Goal: Transaction & Acquisition: Purchase product/service

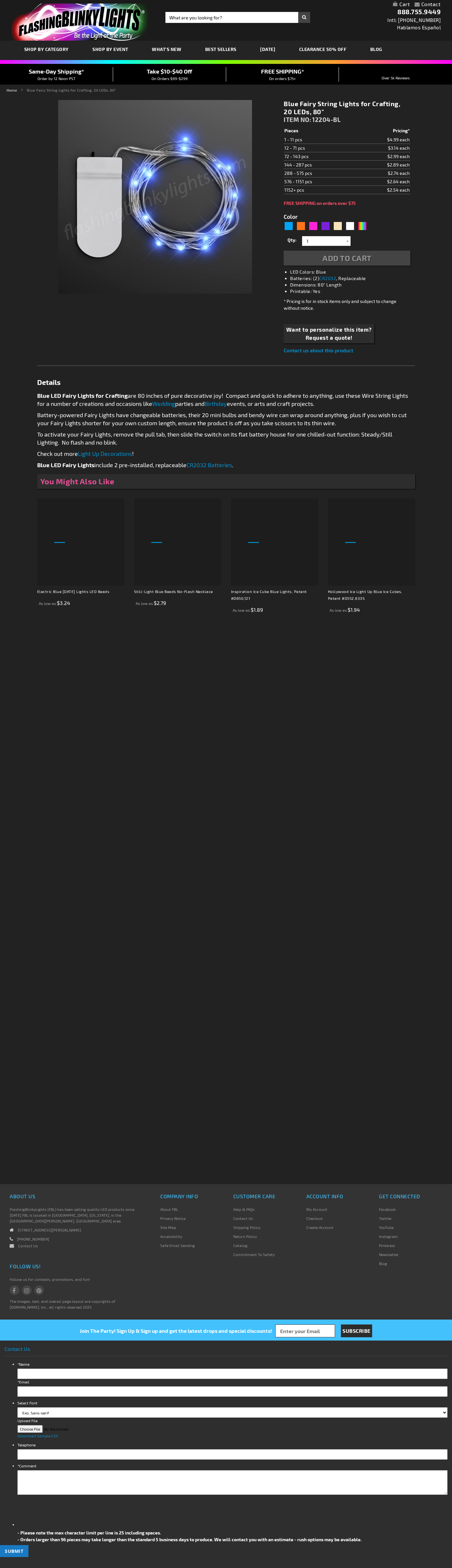
type input "5629"
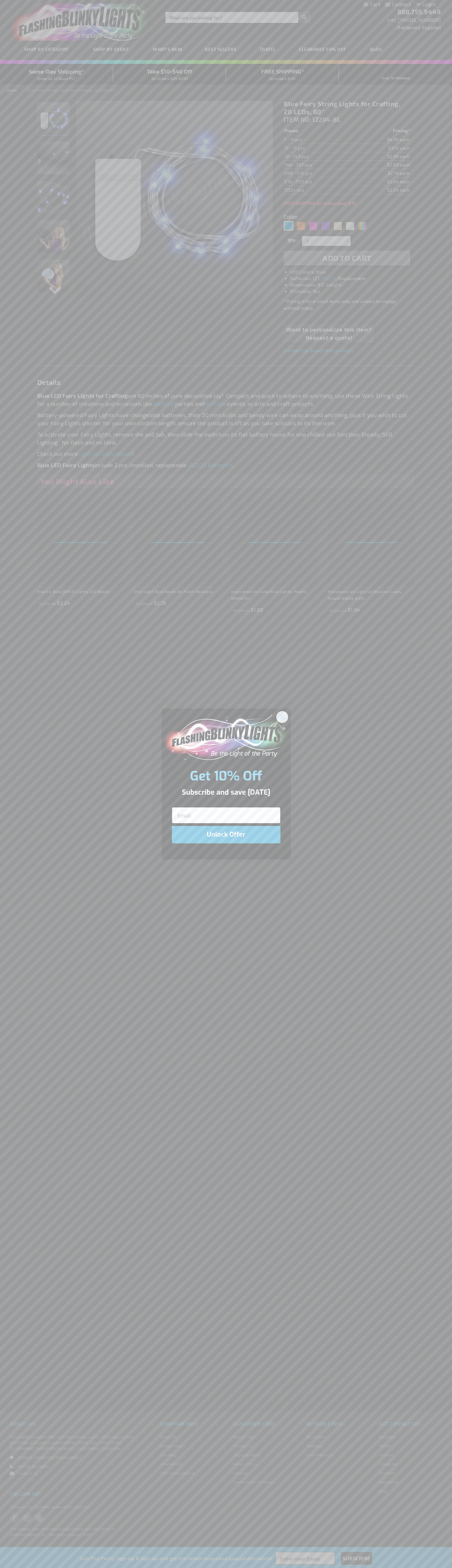
click at [282, 717] on icon "Close dialog" at bounding box center [282, 717] width 5 height 5
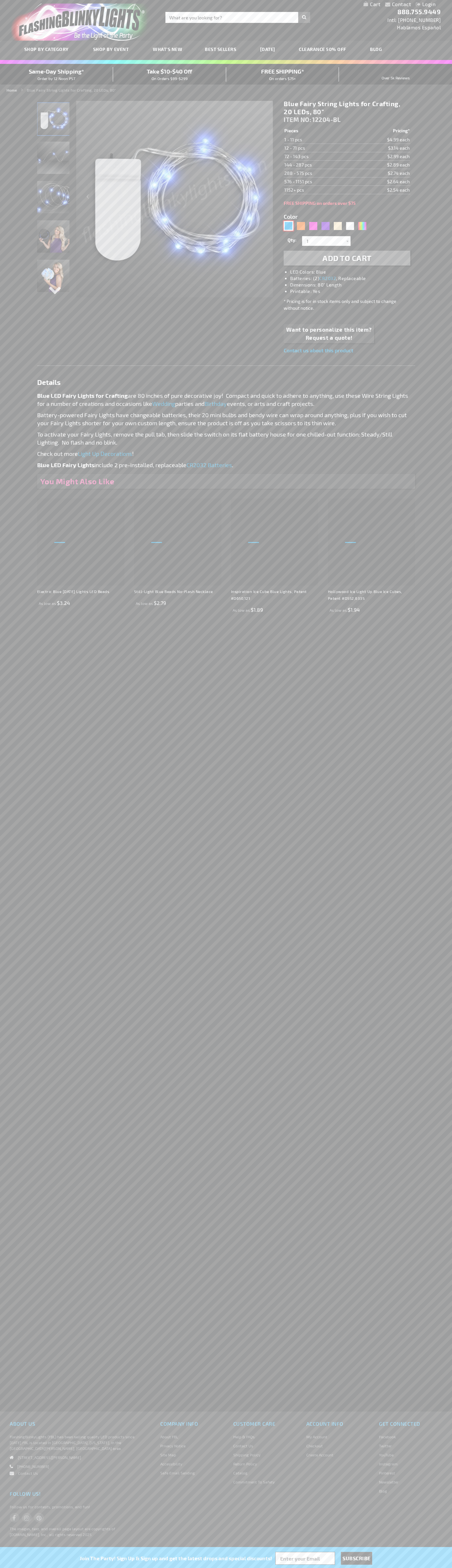
click at [288, 226] on div "Blue" at bounding box center [289, 226] width 10 height 10
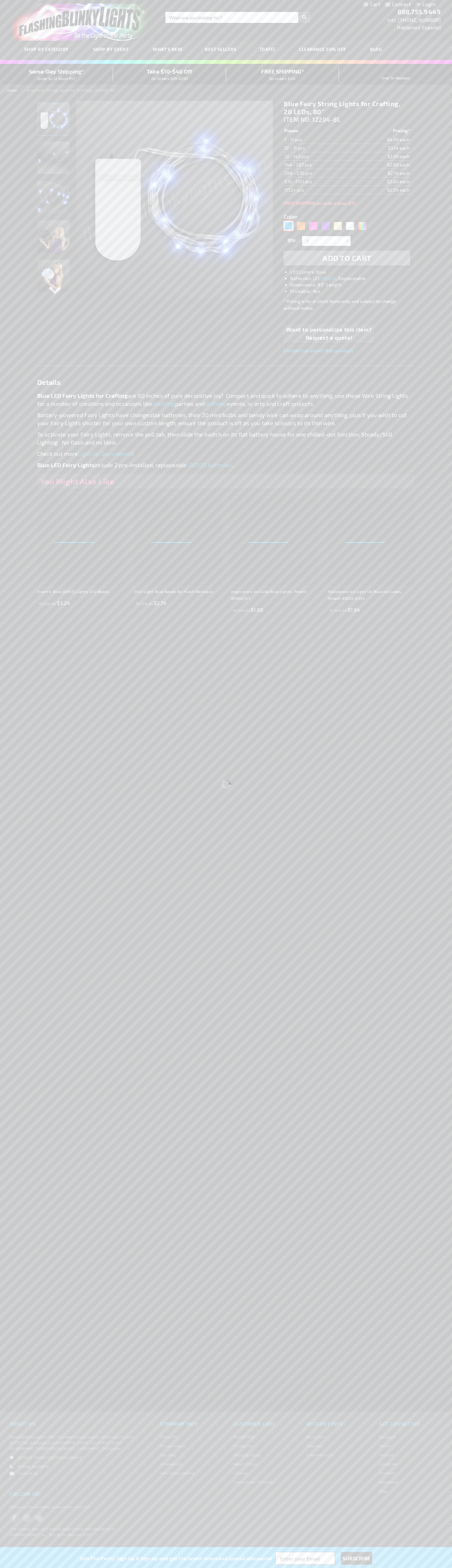
select select
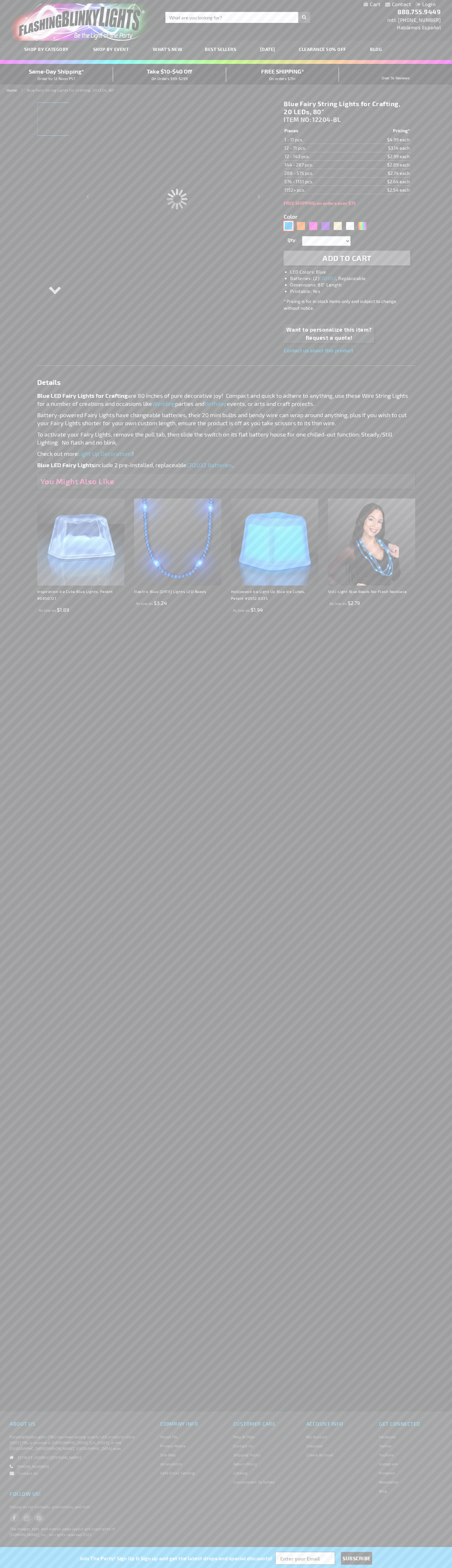
type input "Customize - Blue Fairy String Lights for Crafting, 20 LEDs, 80&quot; - ITEM NO:…"
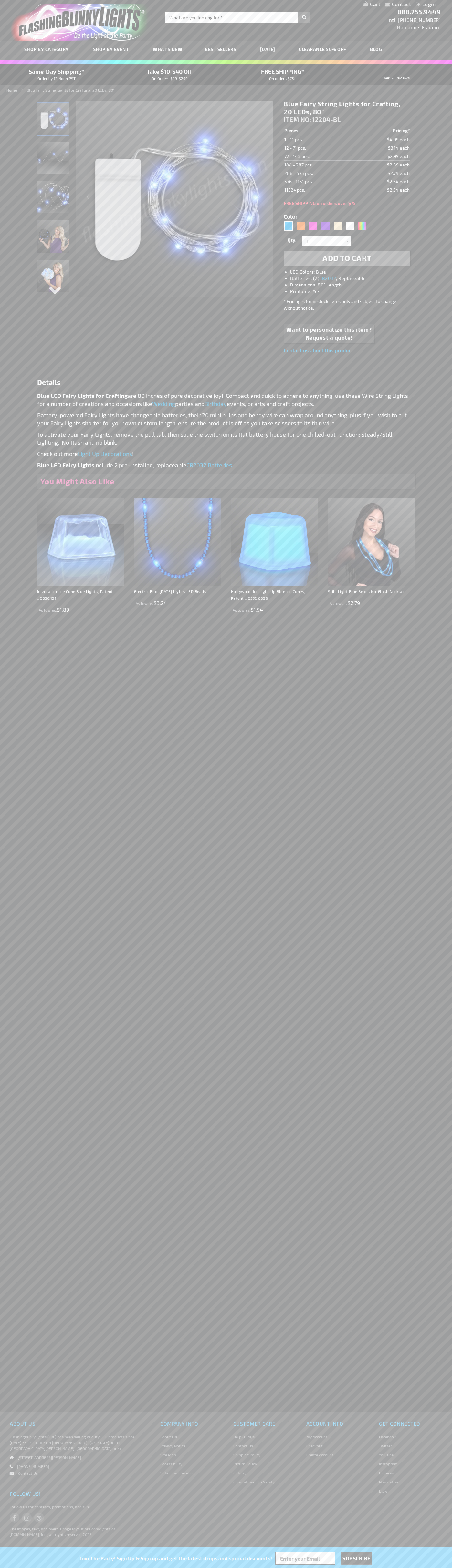
click at [346, 258] on span "Add to Cart" at bounding box center [346, 257] width 49 height 9
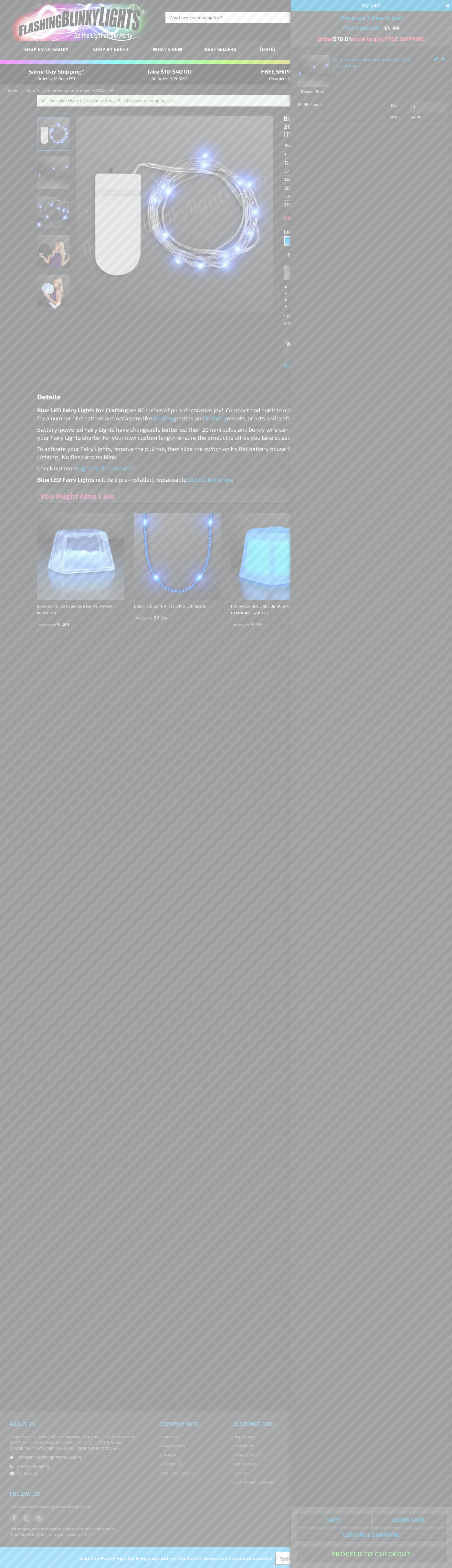
click at [370, 1555] on button "Proceed To Checkout" at bounding box center [370, 1554] width 147 height 15
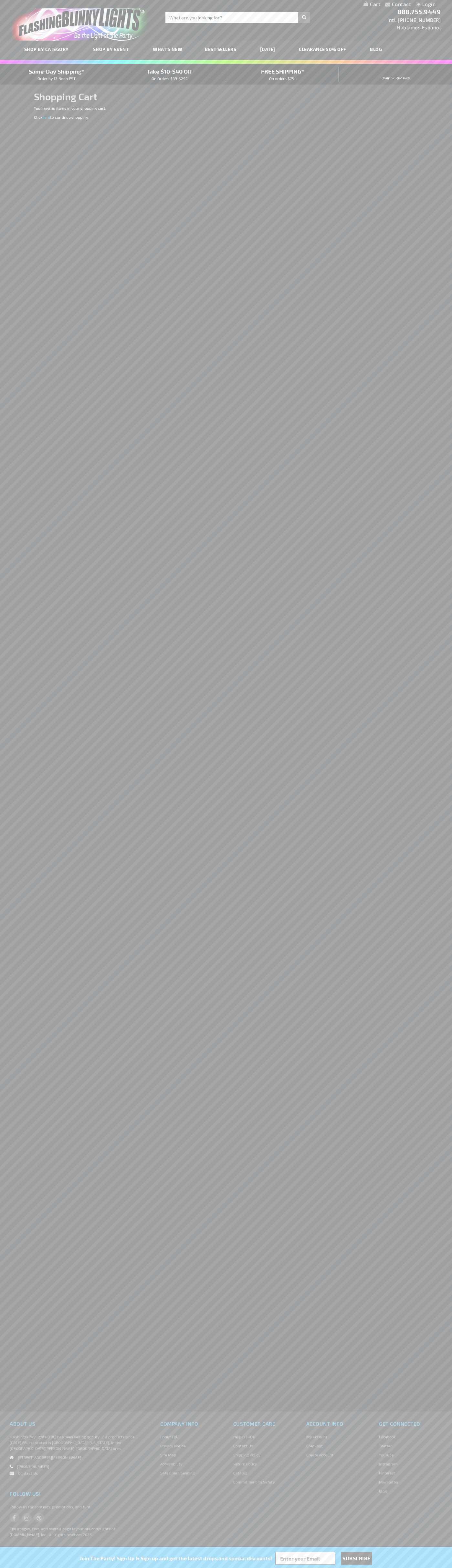
click at [57, 75] on span "Same-Day Shipping*" at bounding box center [56, 71] width 55 height 7
click at [276, 2] on div "Contact Compare Products Login Skip to Content My Cart My Cart Close You have n…" at bounding box center [226, 4] width 452 height 8
click at [447, 353] on div "Contact Compare Products Login Skip to Content My Cart My Cart Close You have n…" at bounding box center [226, 784] width 452 height 1568
click at [112, 1568] on html "The store will not work correctly when cookies are disabled. Contact Compare Pr…" at bounding box center [226, 784] width 452 height 1568
click at [21, 293] on div "Contact Compare Products Login Skip to Content My Cart My Cart Close You have n…" at bounding box center [226, 784] width 452 height 1568
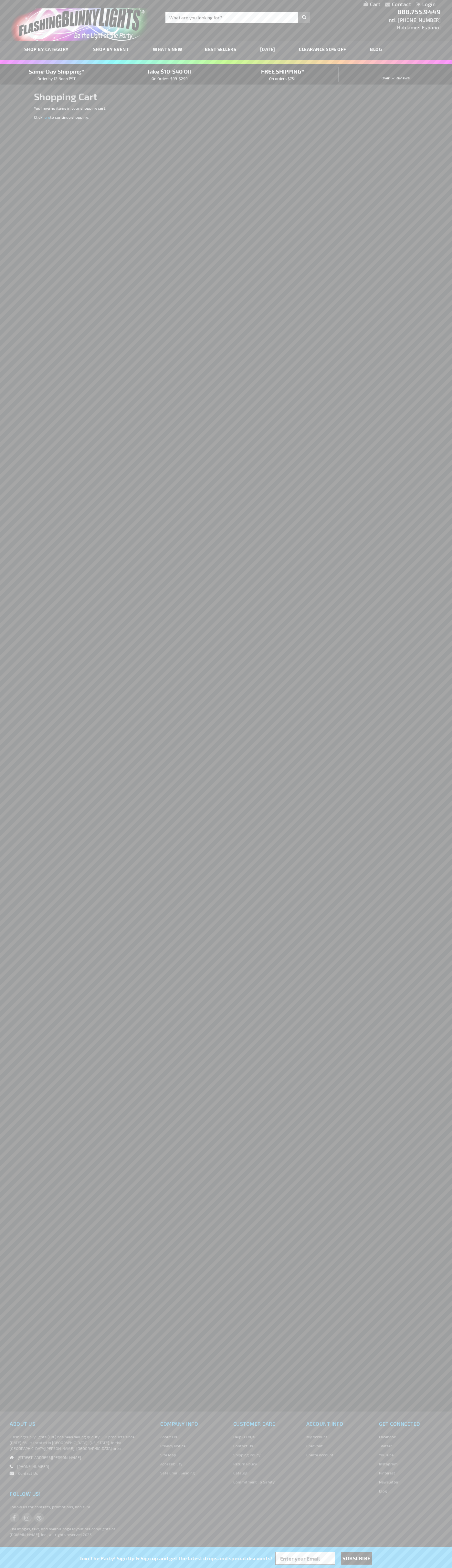
click at [57, 75] on span "Same-Day Shipping*" at bounding box center [56, 71] width 55 height 7
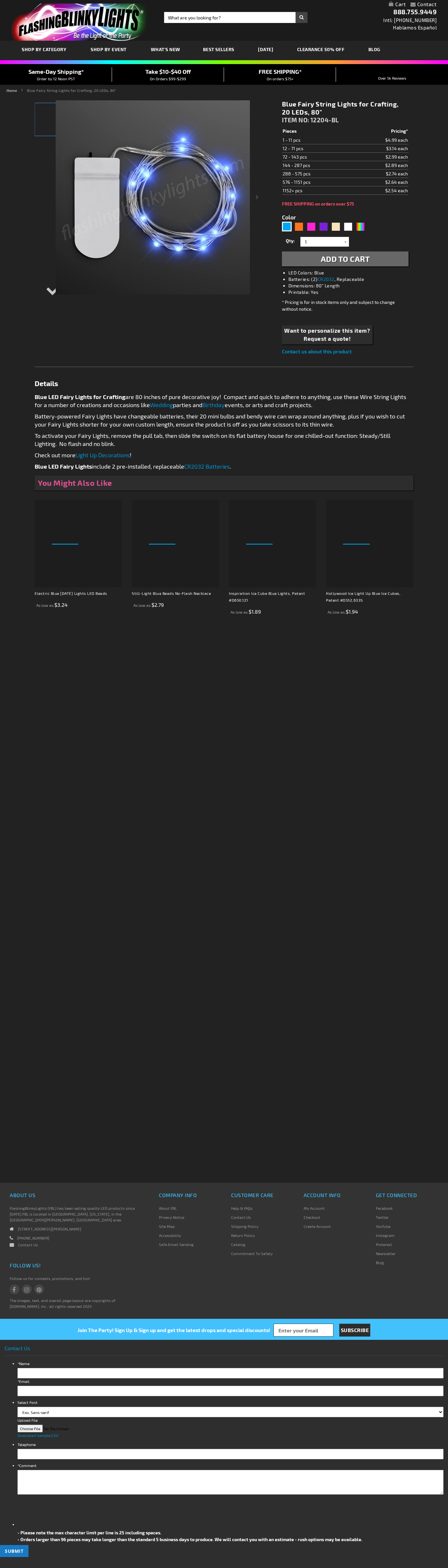
type input "5629"
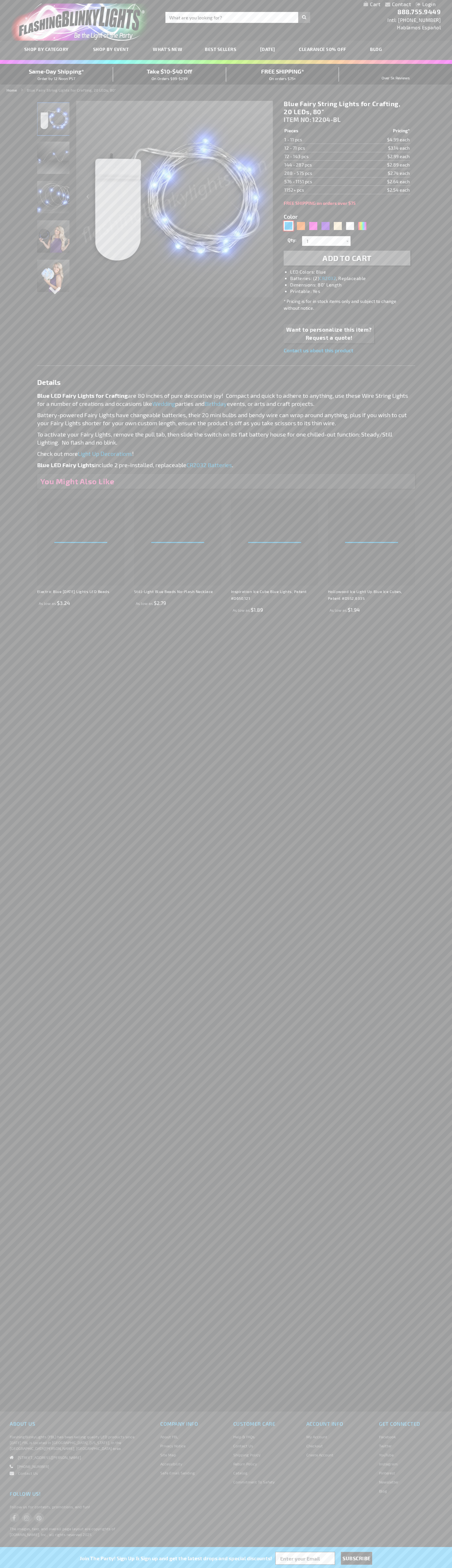
click at [288, 226] on div "Blue" at bounding box center [289, 226] width 10 height 10
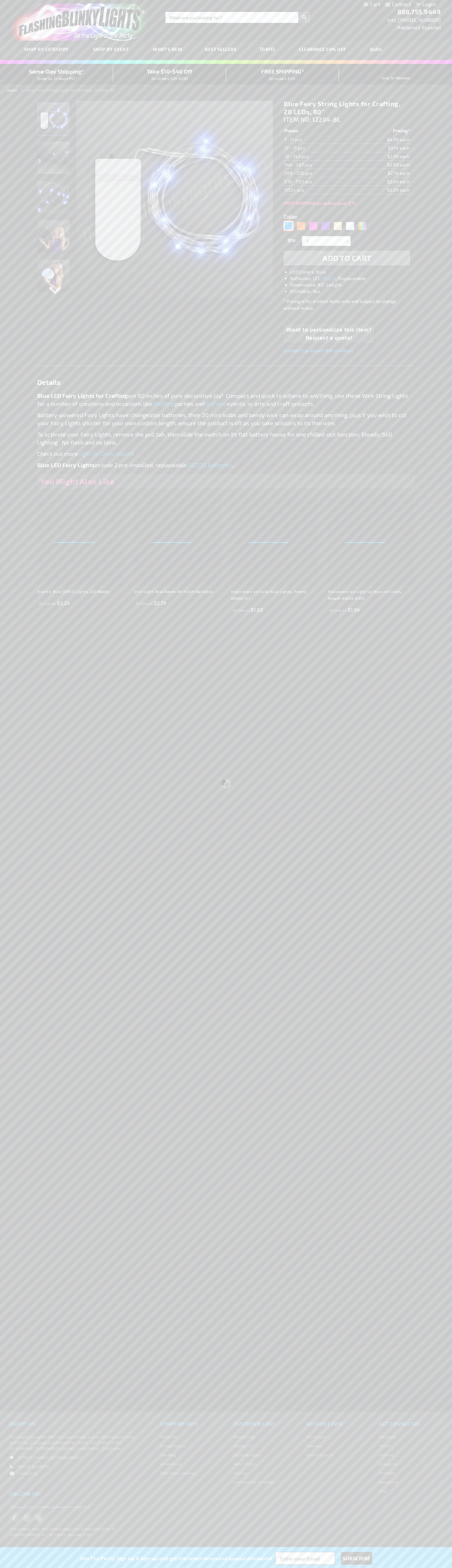
select select
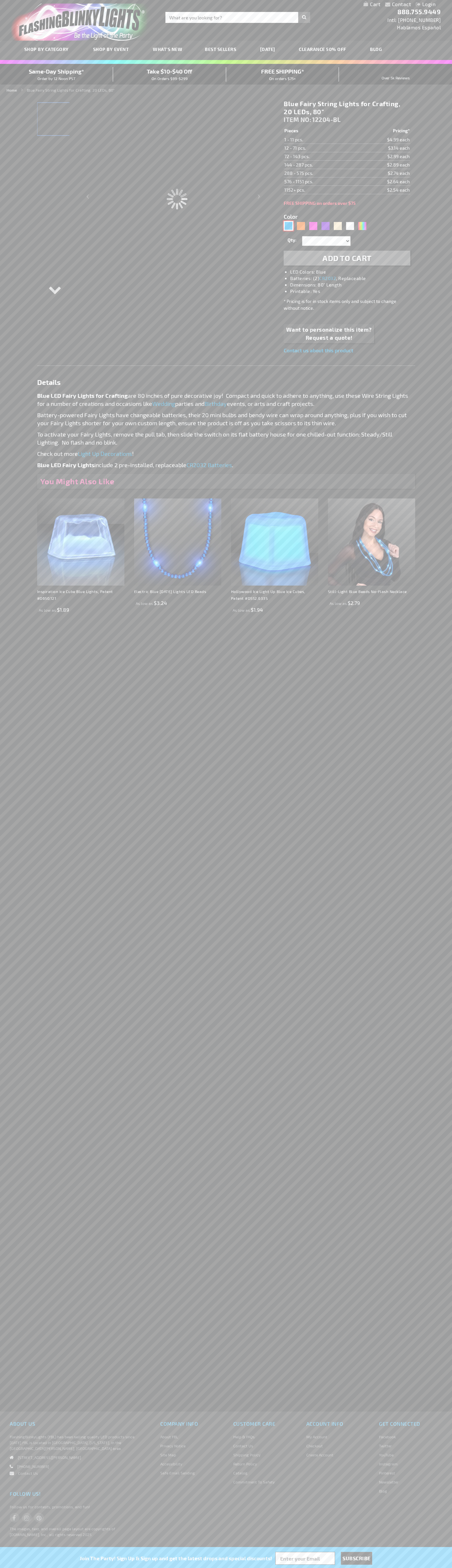
type input "Customize - Blue Fairy String Lights for Crafting, 20 LEDs, 80&quot; - ITEM NO:…"
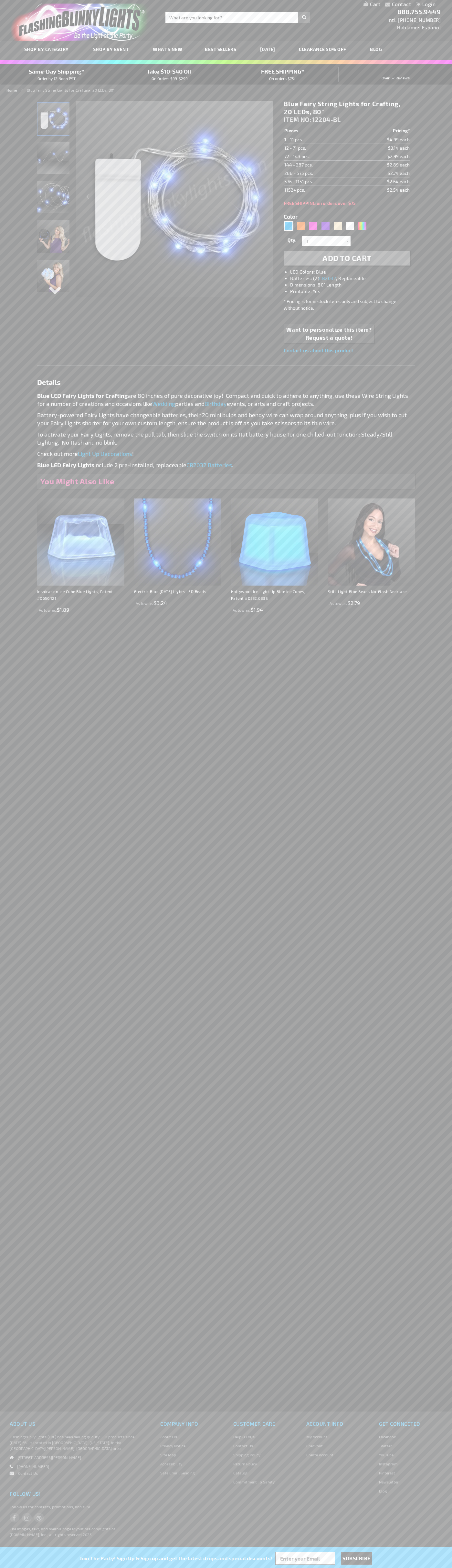
click at [298, 119] on span "ITEM NO:" at bounding box center [298, 118] width 28 height 7
click at [319, 139] on td "1 - 11 pcs." at bounding box center [319, 139] width 71 height 8
click at [319, 148] on td "12 - 71 pcs." at bounding box center [319, 148] width 71 height 8
click at [319, 156] on td "72 - 143 pcs." at bounding box center [319, 156] width 71 height 8
click at [319, 165] on td "144 - 287 pcs." at bounding box center [319, 164] width 71 height 8
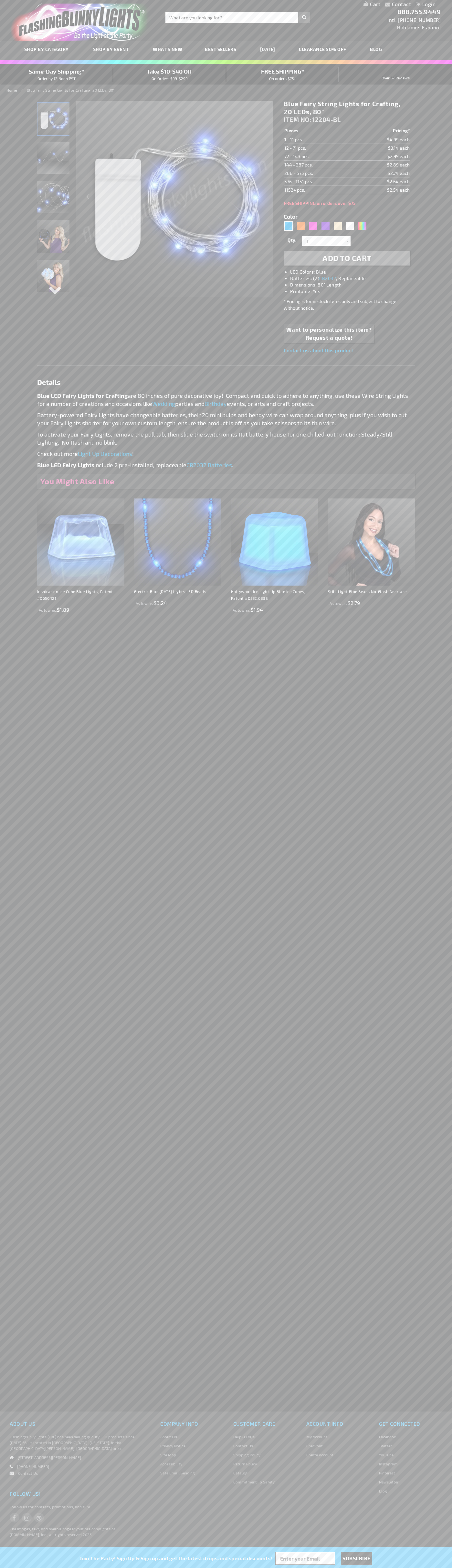
click at [319, 173] on td "288 - 575 pcs." at bounding box center [319, 173] width 71 height 8
click at [319, 182] on td "576 - 1151 pcs." at bounding box center [319, 181] width 71 height 8
click at [319, 190] on td "1152+ pcs." at bounding box center [319, 190] width 71 height 8
